Goal: Task Accomplishment & Management: Manage account settings

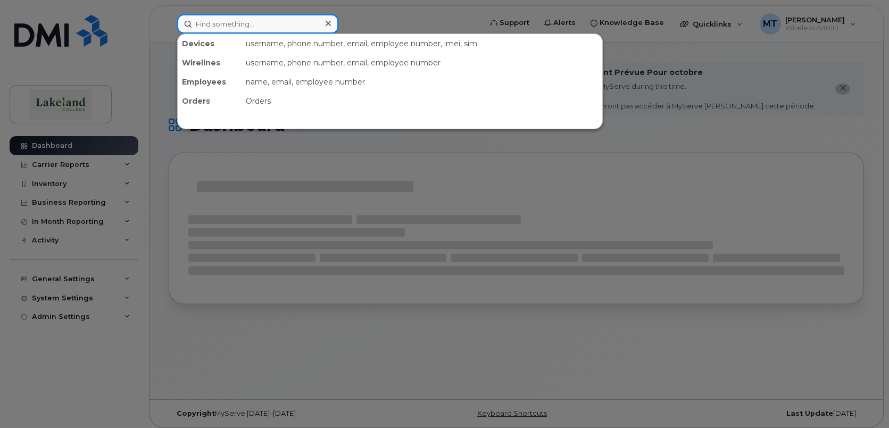
click at [243, 23] on input at bounding box center [257, 23] width 161 height 19
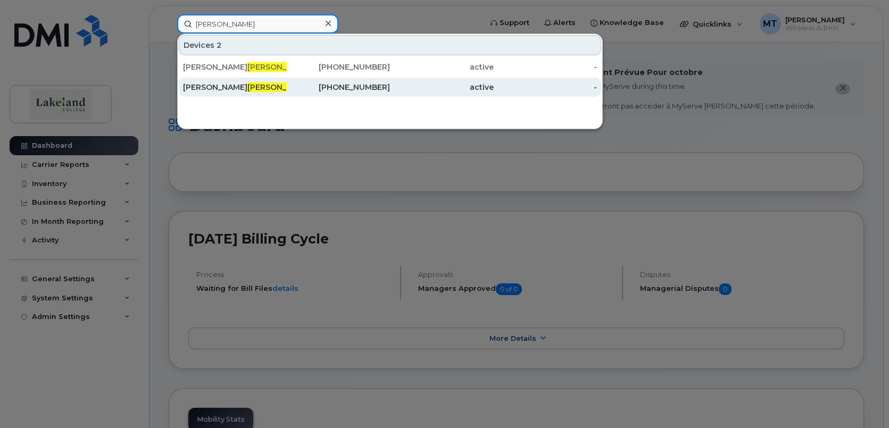
type input "[PERSON_NAME]"
click at [248, 87] on span "[PERSON_NAME]" at bounding box center [280, 88] width 64 height 10
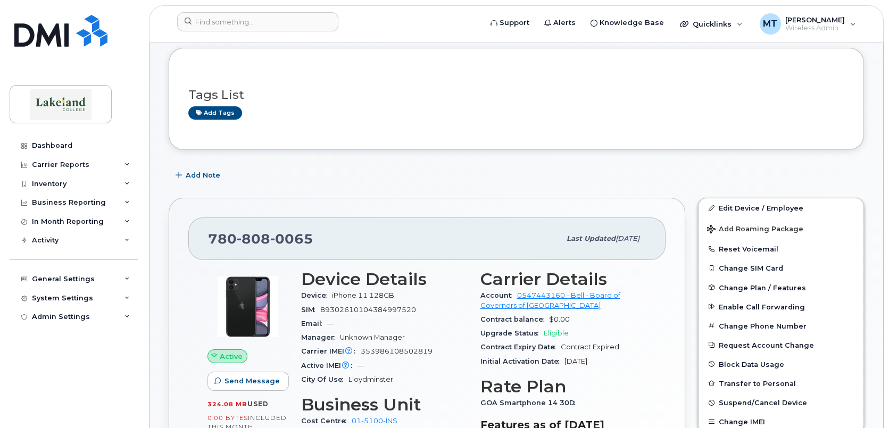
scroll to position [266, 0]
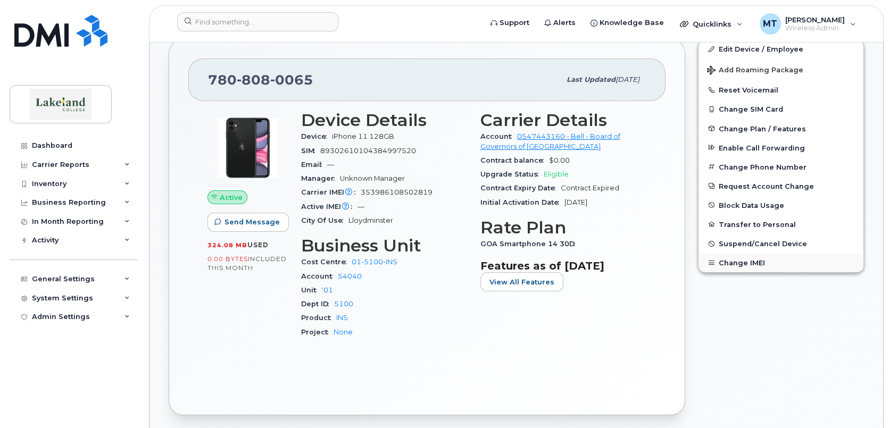
click at [731, 262] on button "Change IMEI" at bounding box center [781, 262] width 165 height 19
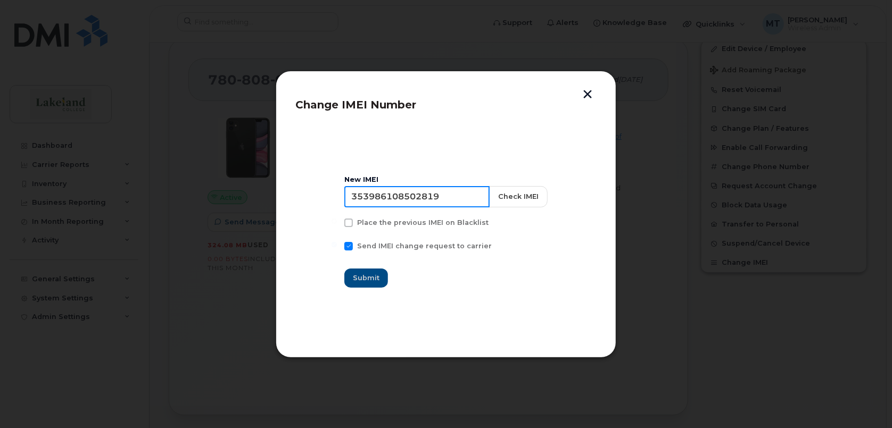
click at [418, 199] on input "353986108502819" at bounding box center [416, 196] width 145 height 21
drag, startPoint x: 451, startPoint y: 196, endPoint x: 358, endPoint y: 195, distance: 93.7
click at [358, 195] on input "353986108502819" at bounding box center [416, 196] width 145 height 21
paste input "[TECHNICAL_ID]"
click at [373, 197] on input "[TECHNICAL_ID]" at bounding box center [416, 196] width 145 height 21
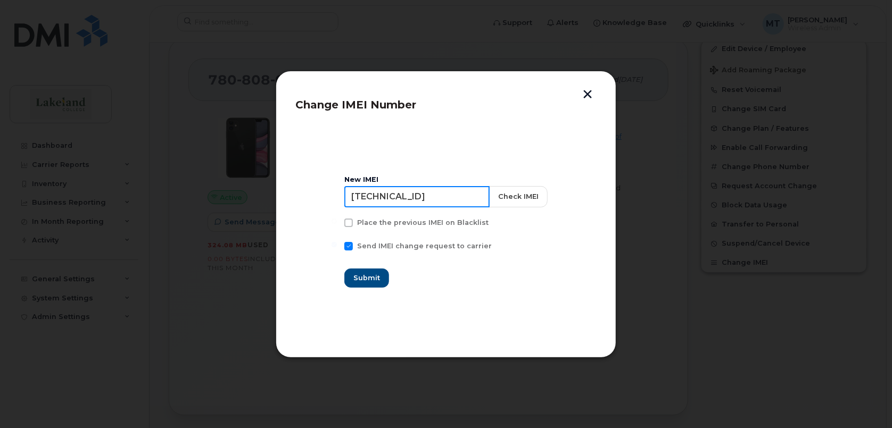
click at [407, 197] on input "[TECHNICAL_ID]" at bounding box center [416, 196] width 145 height 21
click at [442, 196] on input "35138889837796 9" at bounding box center [416, 196] width 145 height 21
type input "351388898377969"
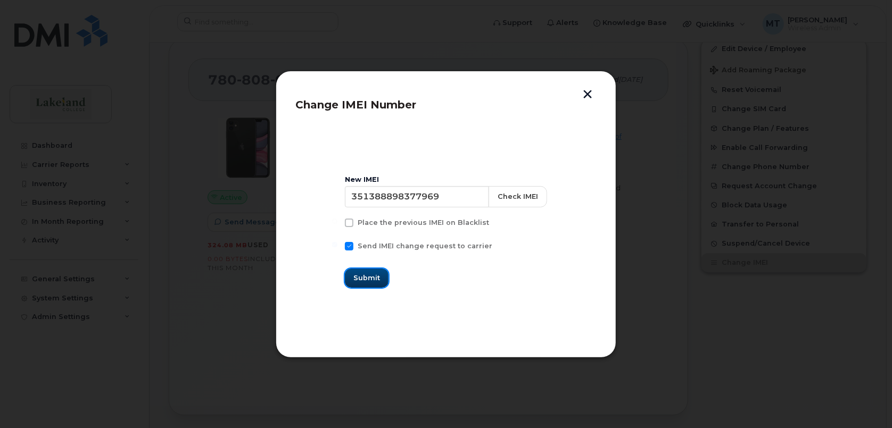
click at [367, 279] on span "Submit" at bounding box center [366, 278] width 27 height 10
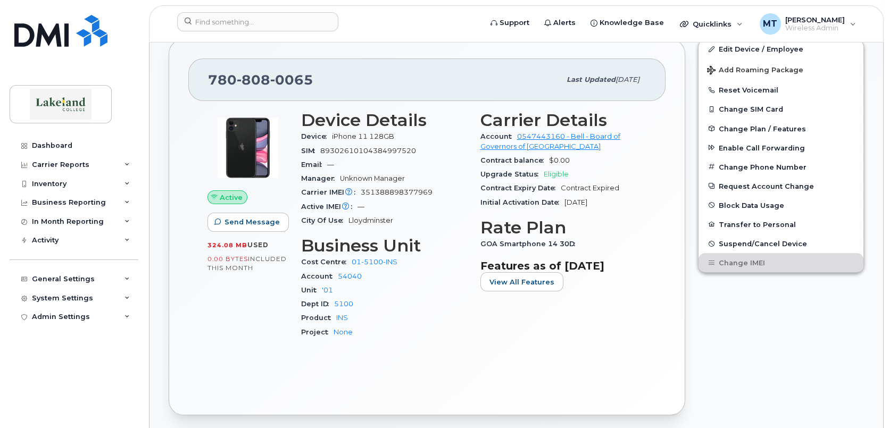
click at [63, 380] on div "Dashboard Carrier Reports Monthly Billing Data Daily Data Pooling Data Behavior…" at bounding box center [75, 274] width 131 height 276
click at [815, 20] on span "[PERSON_NAME]" at bounding box center [816, 19] width 60 height 9
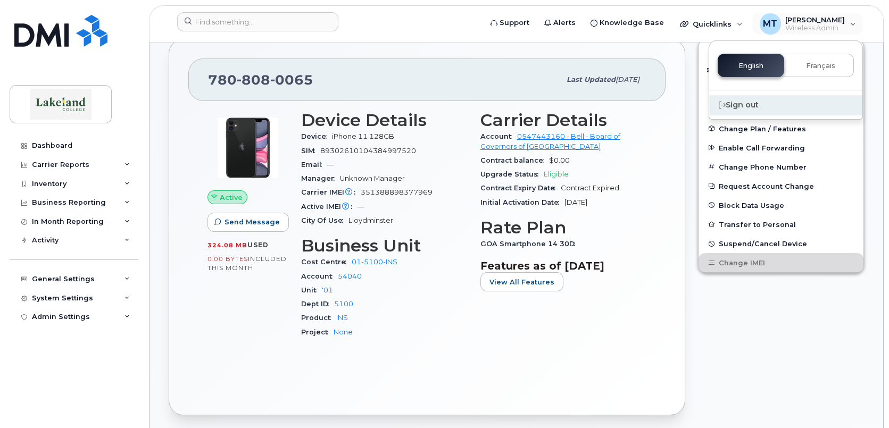
click at [758, 102] on div "Sign out" at bounding box center [786, 105] width 153 height 20
